Goal: Find specific page/section: Find specific page/section

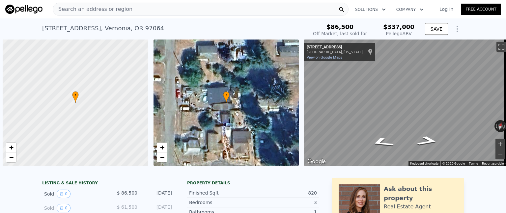
click at [92, 15] on div "Search an address or region" at bounding box center [92, 9] width 79 height 13
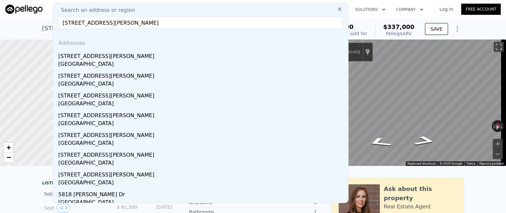
click at [92, 22] on input "[STREET_ADDRESS][PERSON_NAME]" at bounding box center [200, 23] width 285 height 12
paste input "[STREET_ADDRESS]"
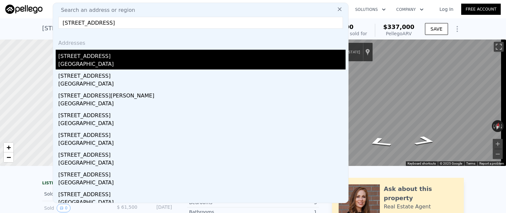
type input "[STREET_ADDRESS]"
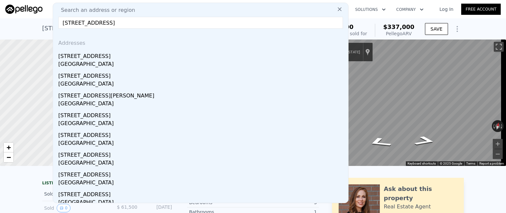
drag, startPoint x: 110, startPoint y: 56, endPoint x: 203, endPoint y: 48, distance: 93.3
click at [111, 56] on div "[STREET_ADDRESS]" at bounding box center [201, 55] width 287 height 11
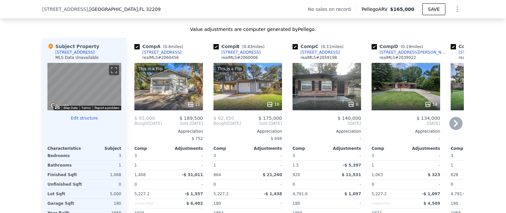
scroll to position [656, 0]
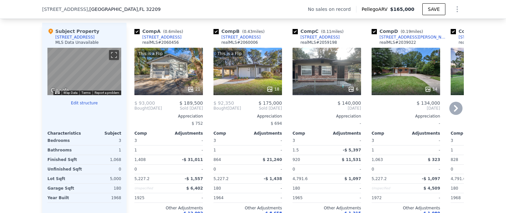
click at [453, 109] on icon at bounding box center [456, 108] width 13 height 13
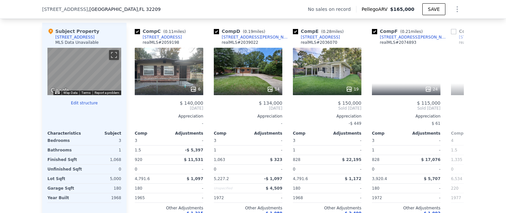
scroll to position [0, 158]
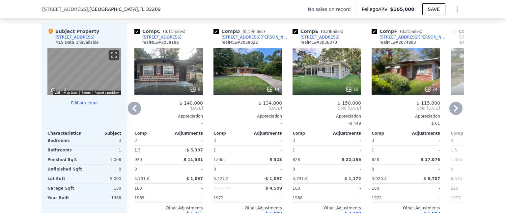
click at [455, 109] on icon at bounding box center [456, 108] width 13 height 13
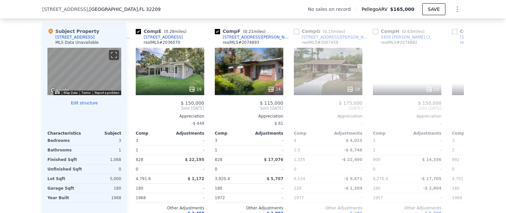
scroll to position [0, 316]
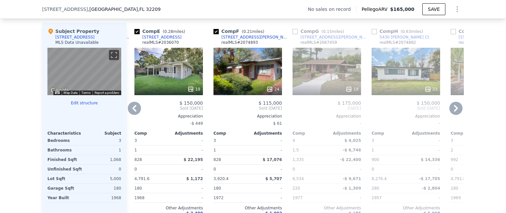
click at [131, 110] on icon at bounding box center [134, 108] width 13 height 13
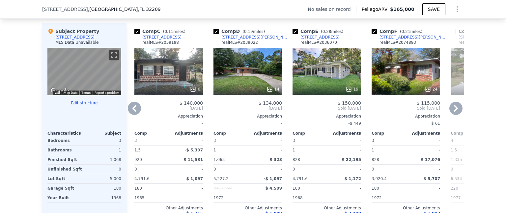
click at [130, 110] on icon at bounding box center [134, 108] width 13 height 13
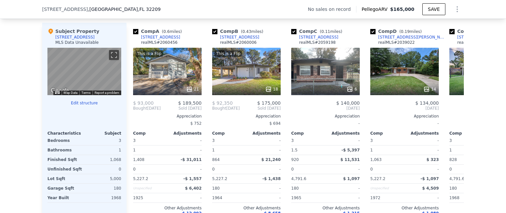
scroll to position [0, 0]
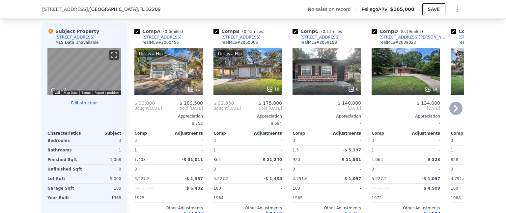
click at [132, 110] on div "Comp A ( 0.6 miles) [STREET_ADDRESS] realMLS # 2060456 This is a Flip 21 $ 93,0…" at bounding box center [169, 129] width 74 height 212
